Goal: Task Accomplishment & Management: Manage account settings

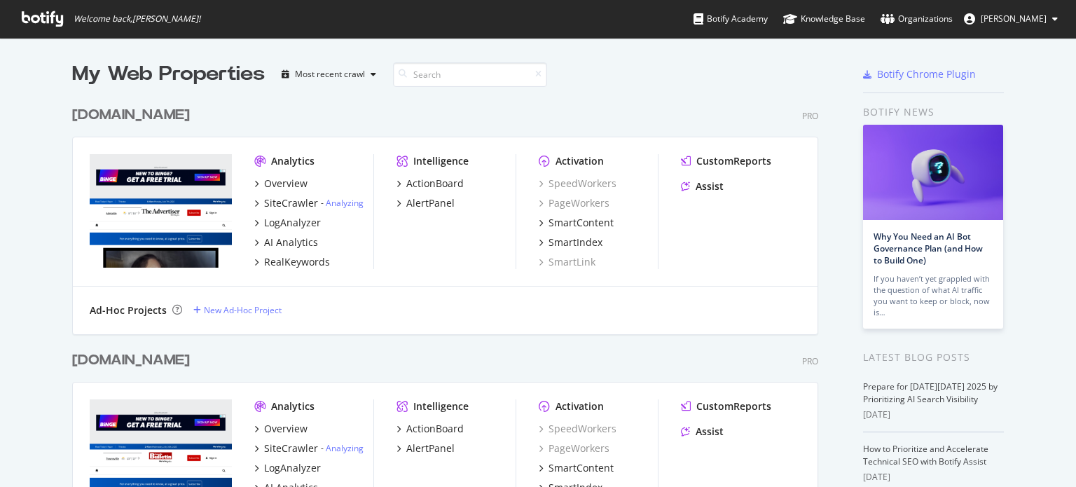
scroll to position [476, 1054]
click at [1035, 27] on button "Mike Cook" at bounding box center [1010, 19] width 116 height 22
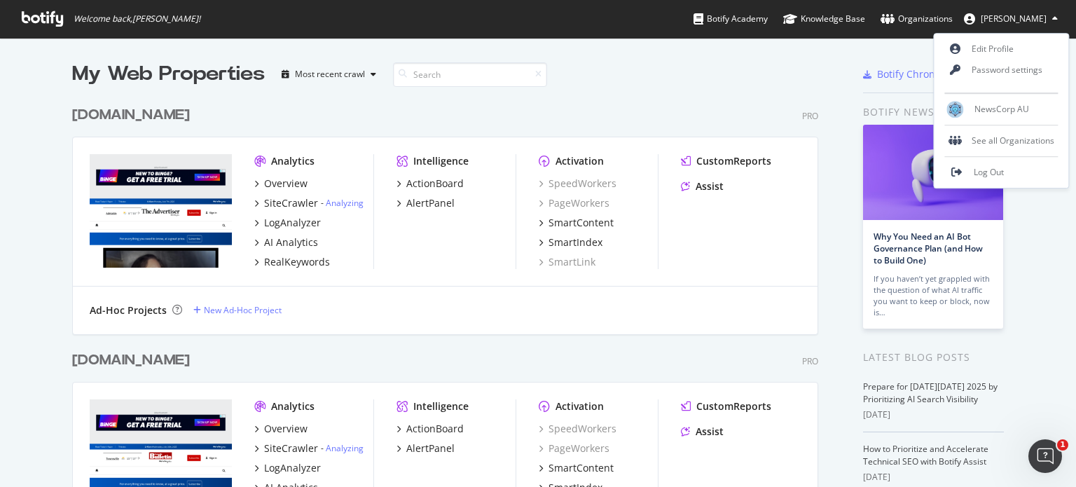
scroll to position [0, 0]
click at [996, 50] on link "Edit Profile" at bounding box center [1001, 49] width 134 height 21
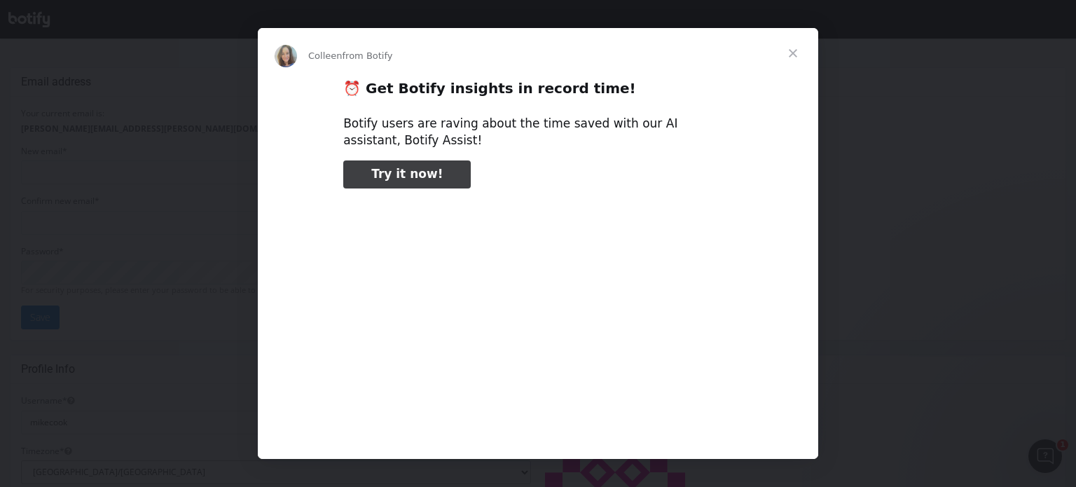
type input "557929"
click at [791, 52] on span "Close" at bounding box center [792, 53] width 50 height 50
